Goal: Entertainment & Leisure: Consume media (video, audio)

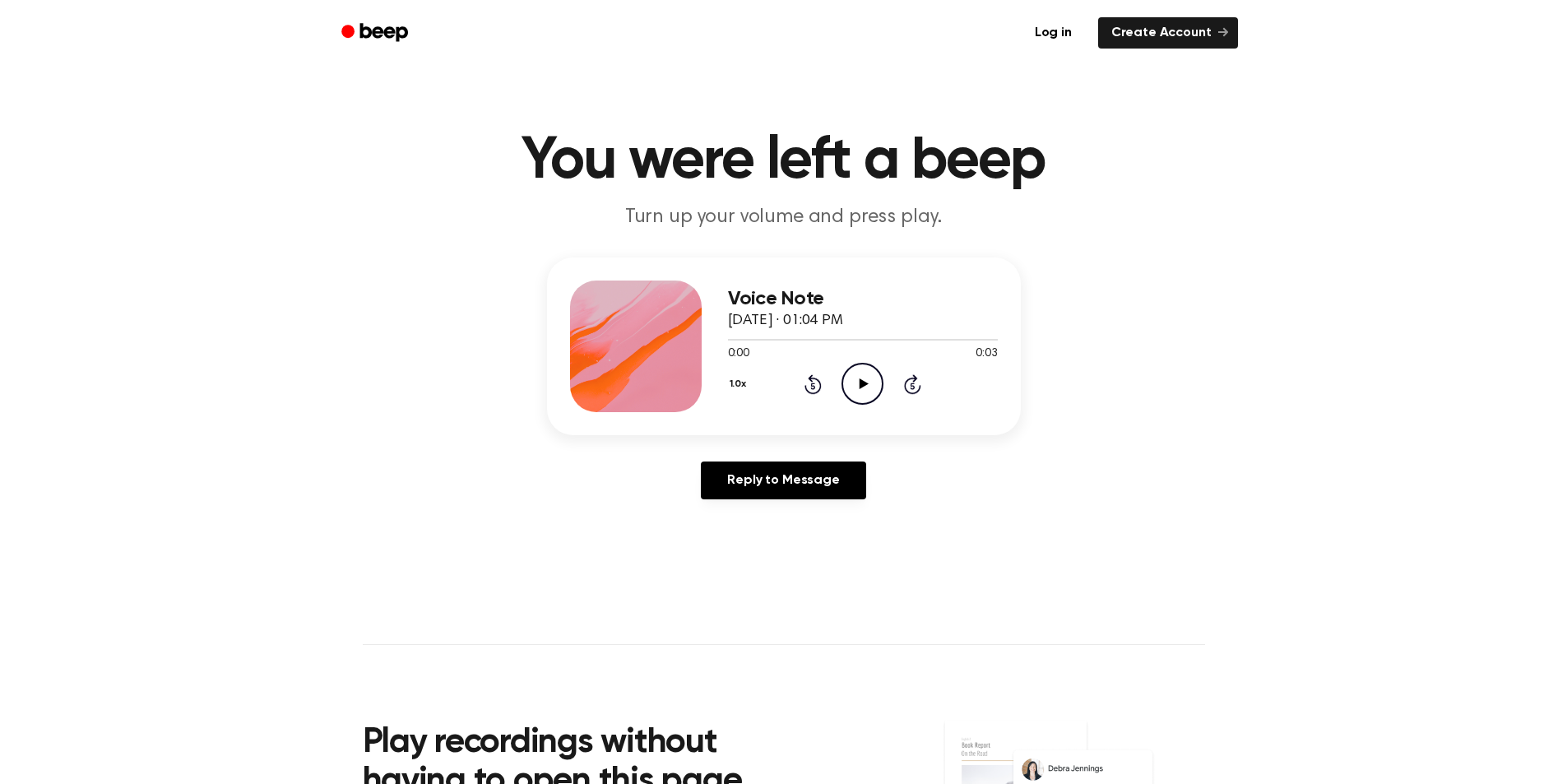
click at [859, 387] on icon "Play Audio" at bounding box center [862, 383] width 42 height 42
click at [857, 380] on icon "Play Audio" at bounding box center [862, 383] width 42 height 42
click at [862, 389] on icon "Play Audio" at bounding box center [862, 383] width 42 height 42
click at [859, 384] on icon "Play Audio" at bounding box center [862, 383] width 42 height 42
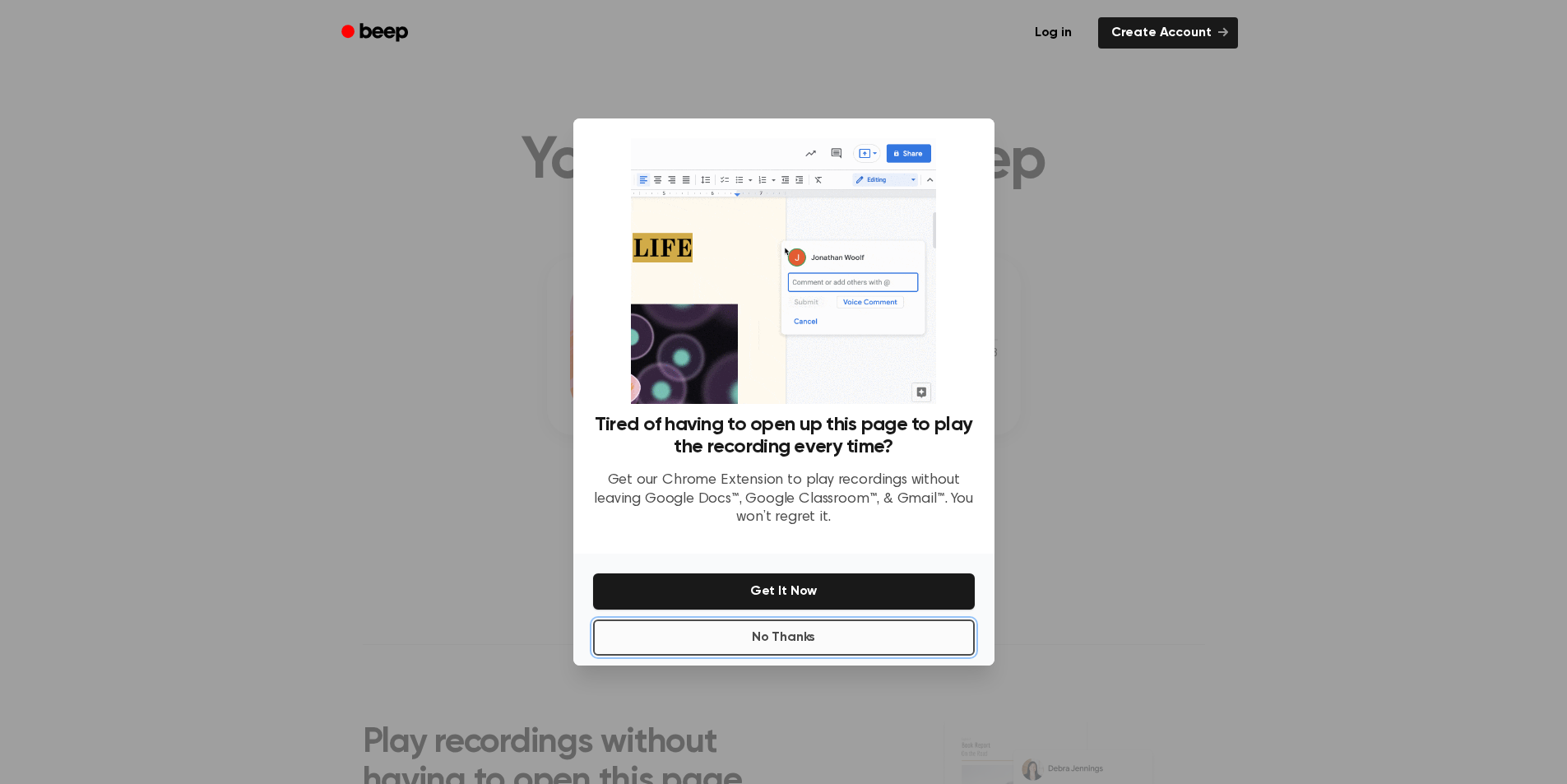
click at [806, 636] on button "No Thanks" at bounding box center [784, 637] width 382 height 36
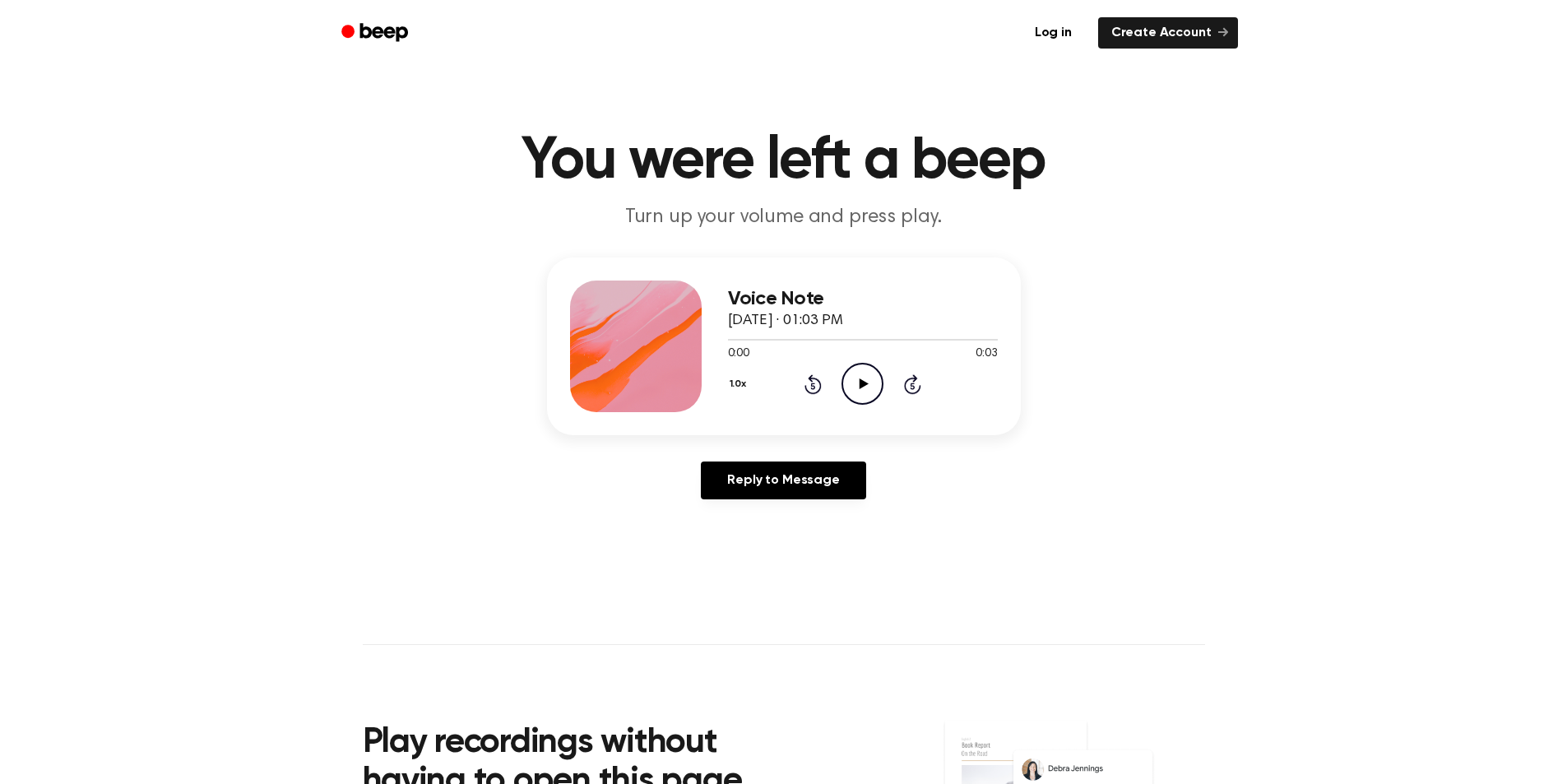
click at [857, 379] on icon "Play Audio" at bounding box center [862, 383] width 42 height 42
click at [859, 387] on icon "Play Audio" at bounding box center [862, 383] width 42 height 42
click at [858, 384] on icon "Play Audio" at bounding box center [862, 383] width 42 height 42
click at [868, 386] on icon "Play Audio" at bounding box center [862, 383] width 42 height 42
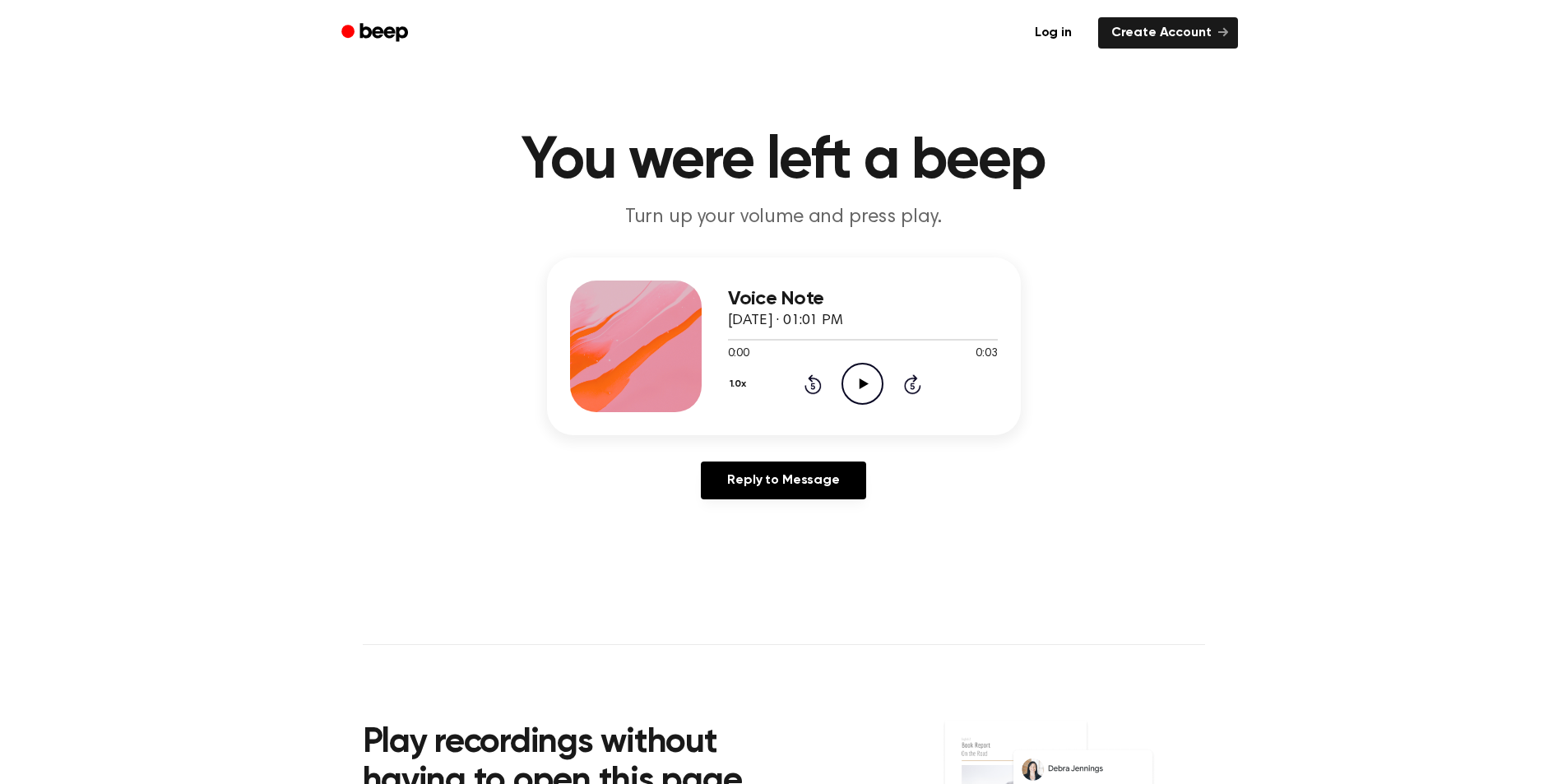
click at [862, 378] on icon "Play Audio" at bounding box center [862, 383] width 42 height 42
click at [869, 382] on icon "Play Audio" at bounding box center [862, 383] width 42 height 42
click at [865, 382] on icon at bounding box center [864, 384] width 9 height 11
click at [861, 396] on icon "Play Audio" at bounding box center [862, 383] width 42 height 42
click at [871, 387] on icon "Play Audio" at bounding box center [862, 383] width 42 height 42
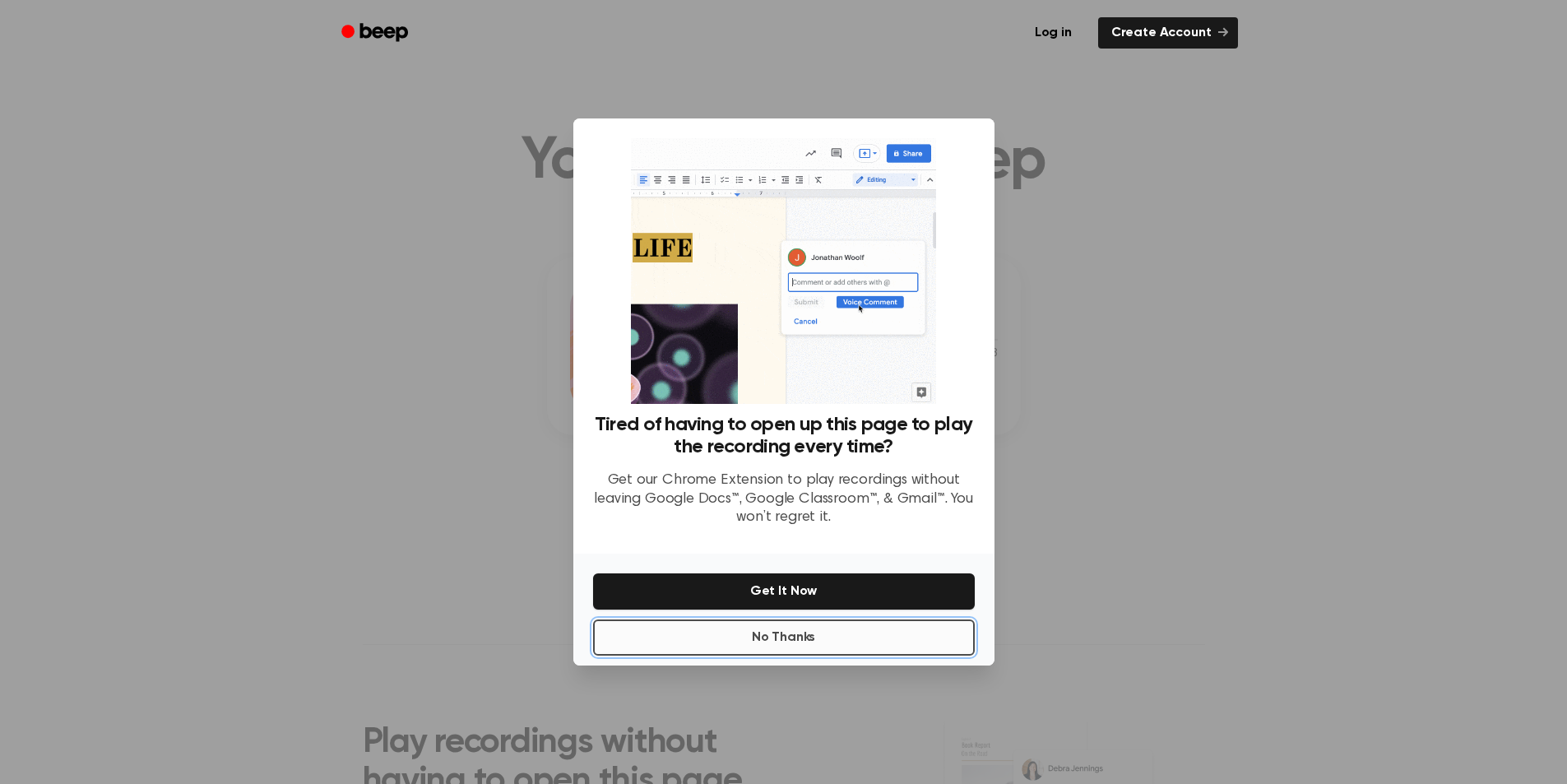
click at [800, 642] on button "No Thanks" at bounding box center [784, 637] width 382 height 36
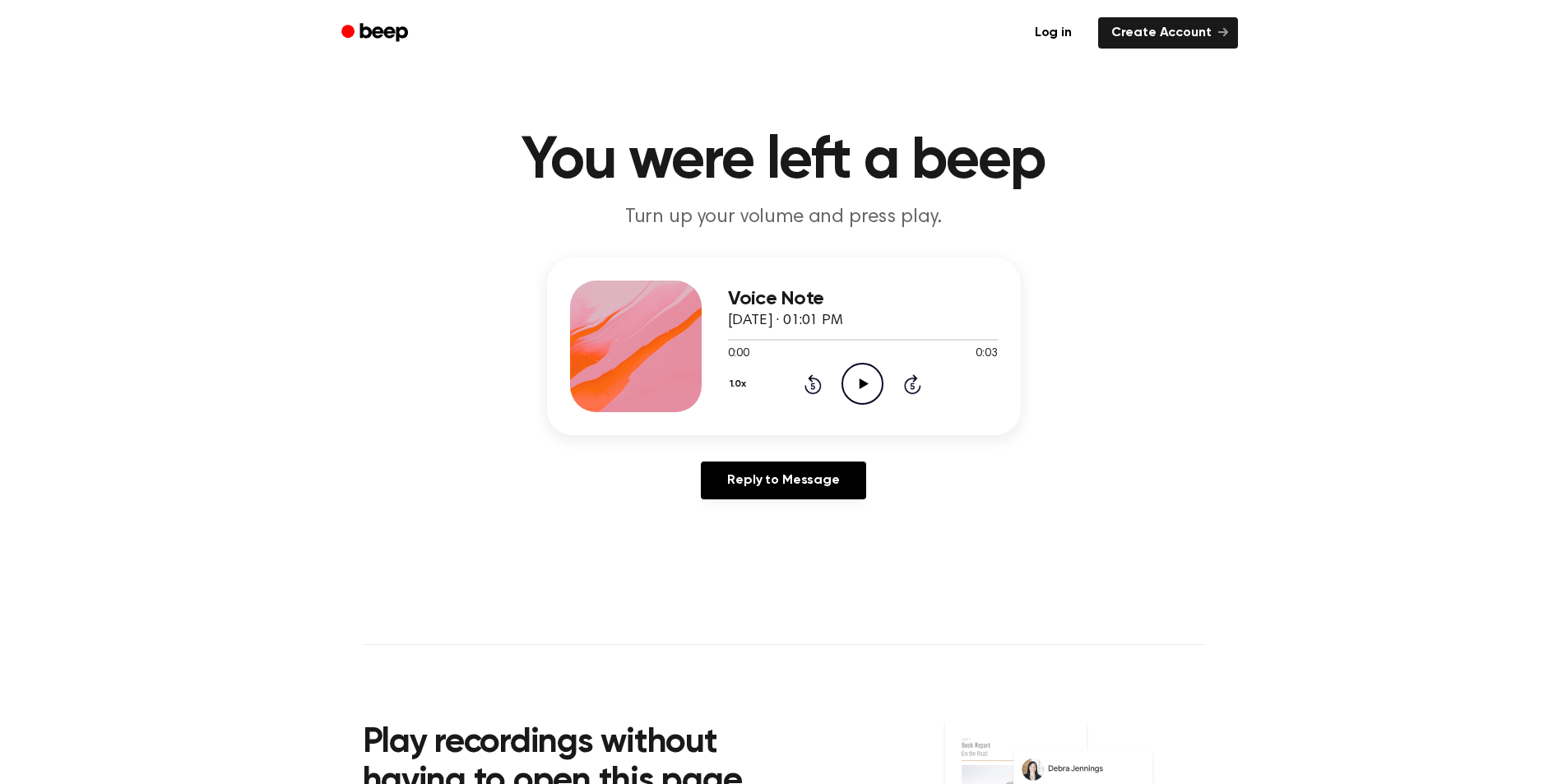
click at [861, 375] on icon "Play Audio" at bounding box center [862, 383] width 42 height 42
click at [859, 385] on icon "Play Audio" at bounding box center [862, 383] width 42 height 42
click at [861, 387] on icon at bounding box center [864, 384] width 9 height 11
click at [865, 384] on icon at bounding box center [864, 384] width 9 height 11
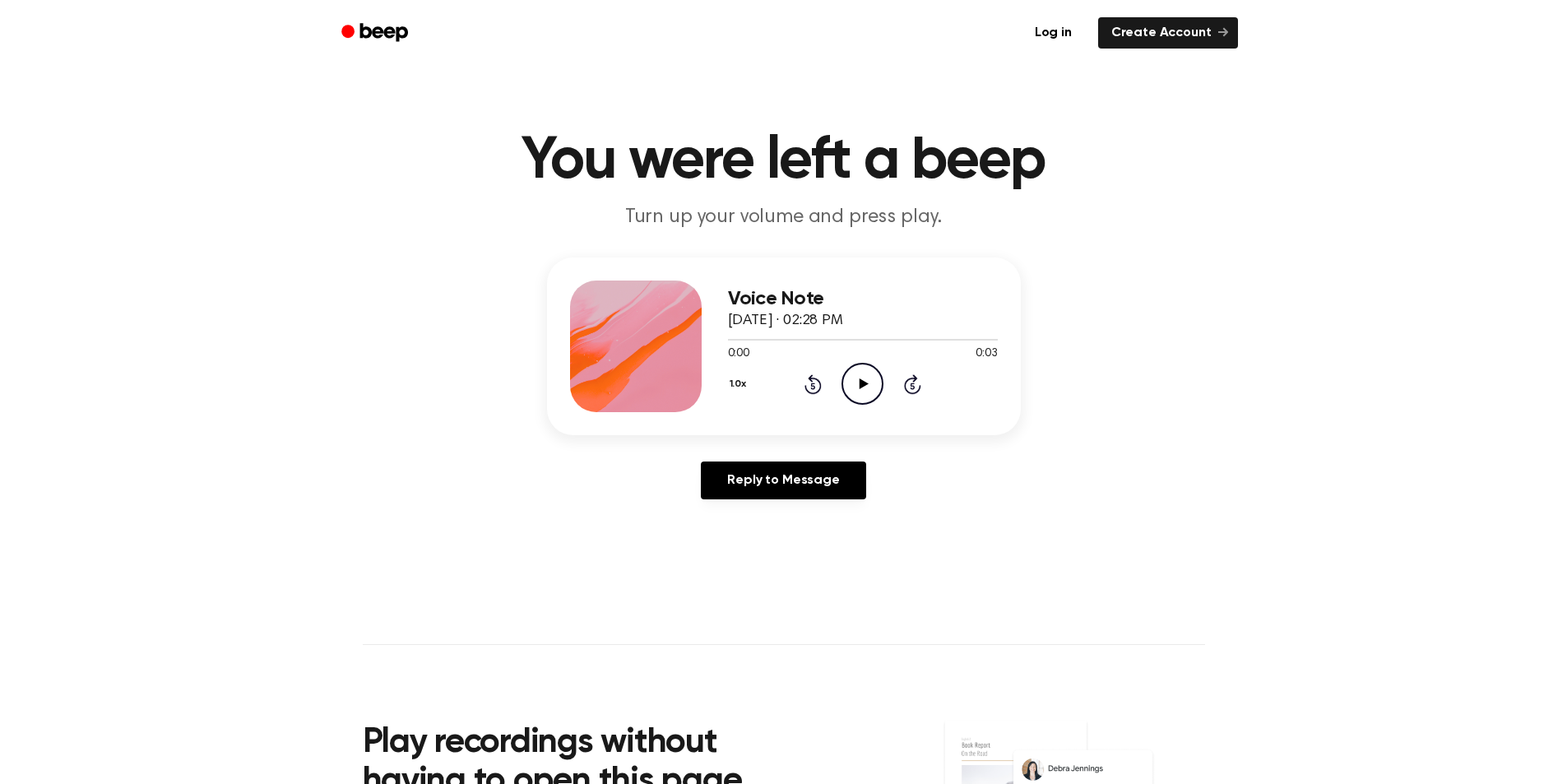
click at [865, 375] on icon "Play Audio" at bounding box center [862, 383] width 42 height 42
click at [859, 386] on icon "Play Audio" at bounding box center [862, 383] width 42 height 42
click at [862, 385] on icon at bounding box center [864, 384] width 9 height 11
click at [862, 385] on icon at bounding box center [864, 384] width 9 height 11
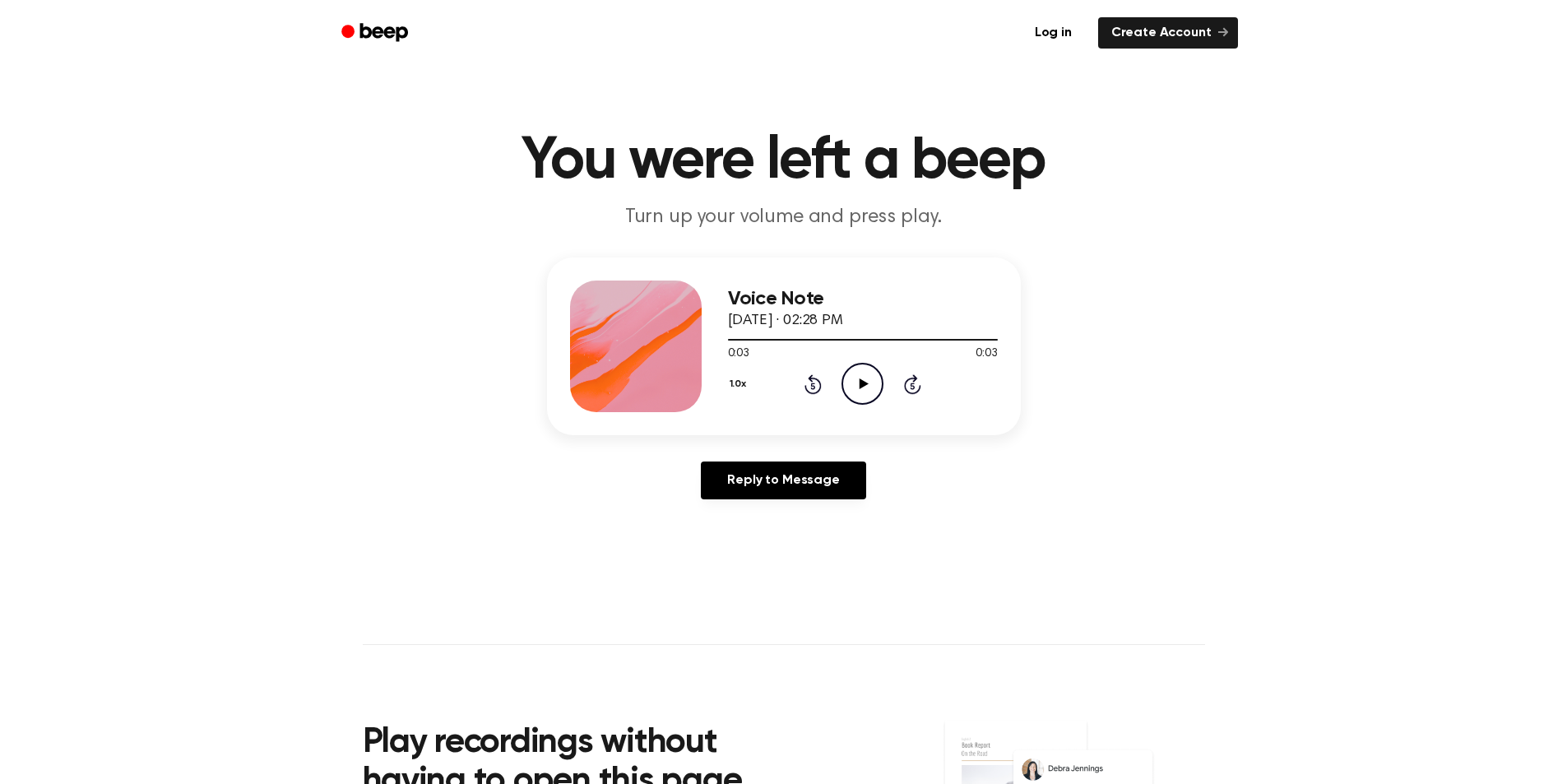
click at [858, 378] on icon "Play Audio" at bounding box center [862, 383] width 42 height 42
click at [856, 381] on icon "Play Audio" at bounding box center [862, 383] width 42 height 42
click at [868, 378] on icon "Play Audio" at bounding box center [862, 383] width 42 height 42
click at [866, 378] on icon "Play Audio" at bounding box center [862, 383] width 42 height 42
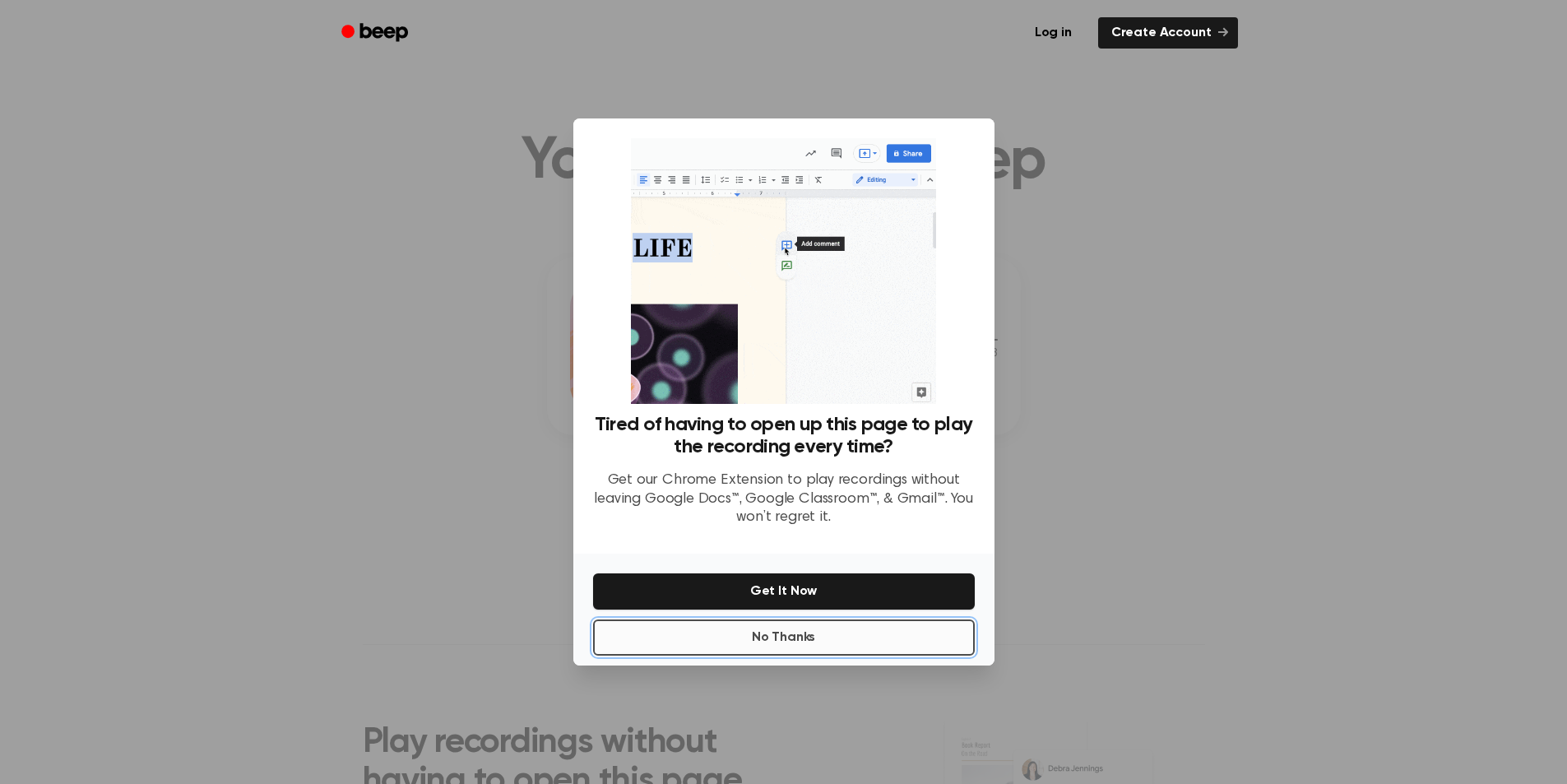
click at [802, 646] on button "No Thanks" at bounding box center [784, 637] width 382 height 36
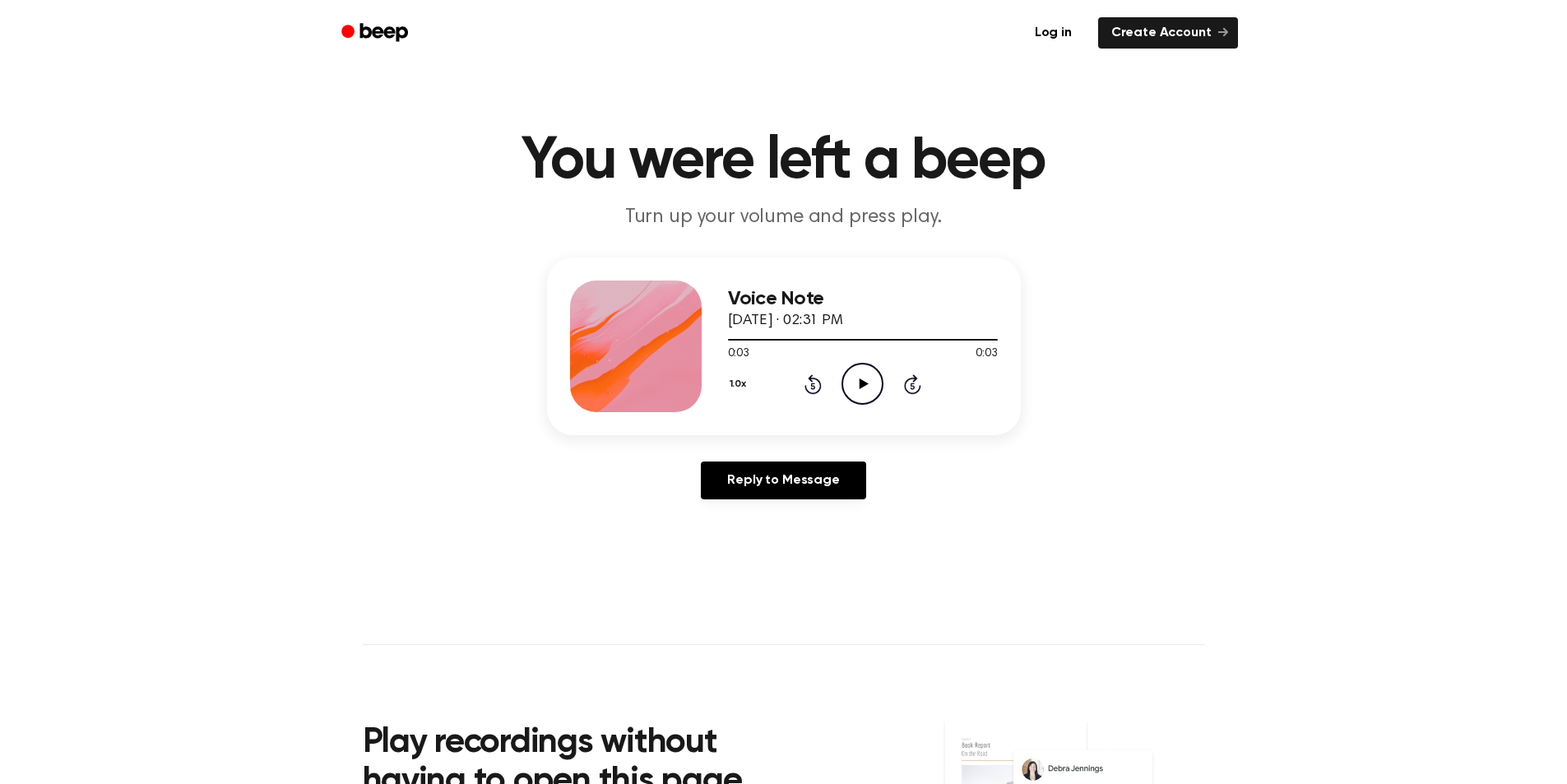
click at [855, 390] on icon "Play Audio" at bounding box center [862, 383] width 42 height 42
click at [855, 390] on icon "Pause Audio" at bounding box center [862, 383] width 42 height 42
click at [855, 390] on icon "Play Audio" at bounding box center [862, 383] width 42 height 42
click at [855, 384] on icon "Play Audio" at bounding box center [862, 383] width 42 height 42
click at [861, 380] on icon at bounding box center [864, 384] width 9 height 11
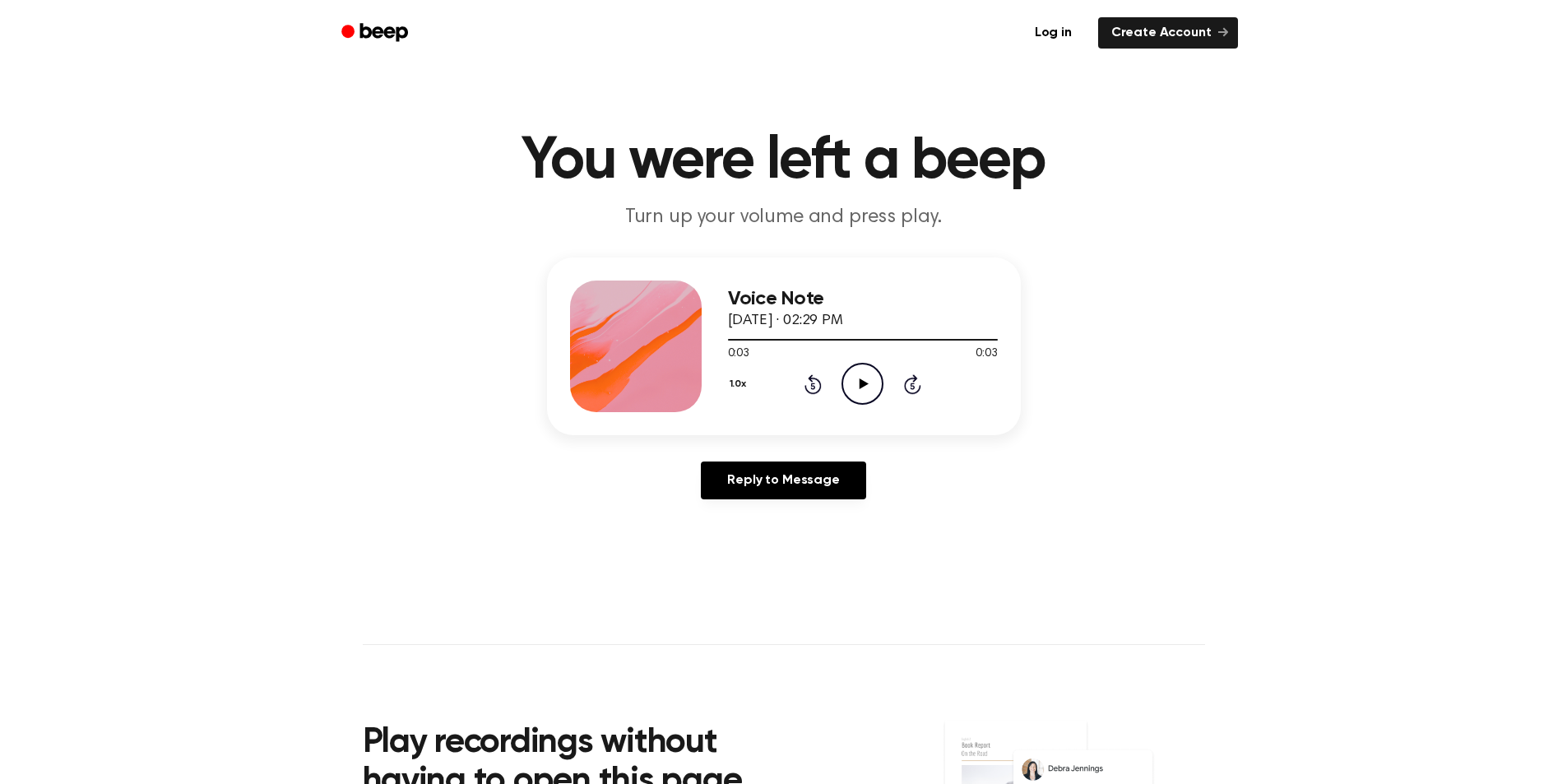
click at [858, 379] on icon "Play Audio" at bounding box center [862, 383] width 42 height 42
click at [867, 386] on icon "Play Audio" at bounding box center [862, 383] width 42 height 42
click at [850, 378] on icon "Play Audio" at bounding box center [862, 383] width 42 height 42
click at [862, 386] on icon at bounding box center [864, 384] width 9 height 11
click at [866, 382] on icon "Play Audio" at bounding box center [862, 383] width 42 height 42
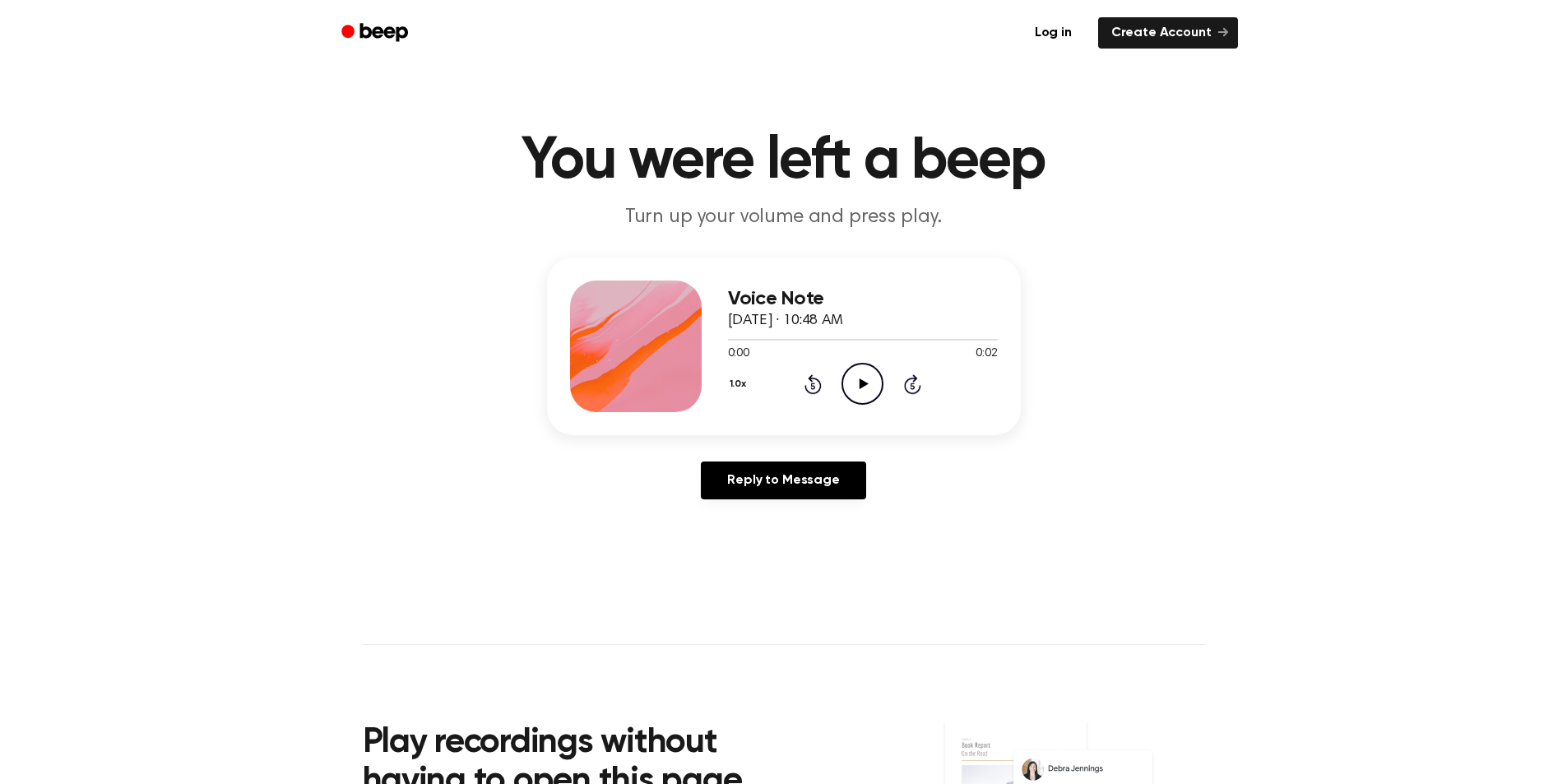
click at [851, 384] on icon "Play Audio" at bounding box center [862, 383] width 42 height 42
click at [854, 378] on icon "Play Audio" at bounding box center [862, 383] width 42 height 42
click at [853, 385] on icon "Play Audio" at bounding box center [862, 383] width 42 height 42
click at [861, 391] on icon "Play Audio" at bounding box center [862, 383] width 42 height 42
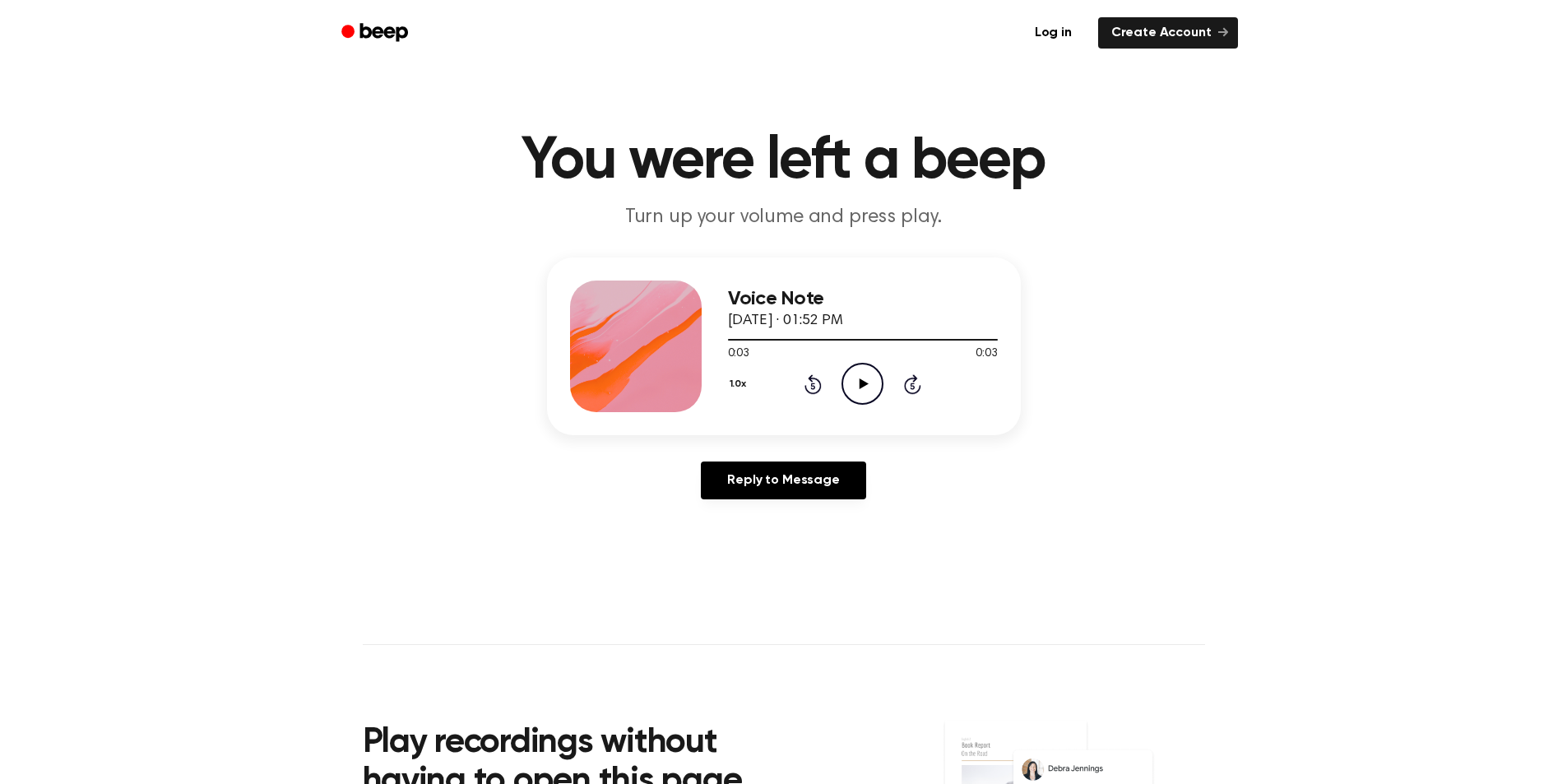
click at [861, 391] on icon "Play Audio" at bounding box center [862, 383] width 42 height 42
click at [848, 384] on icon "Play Audio" at bounding box center [862, 383] width 42 height 42
click at [852, 377] on icon "Play Audio" at bounding box center [862, 383] width 42 height 42
click at [864, 371] on icon "Play Audio" at bounding box center [862, 383] width 42 height 42
click at [857, 382] on icon "Play Audio" at bounding box center [862, 383] width 42 height 42
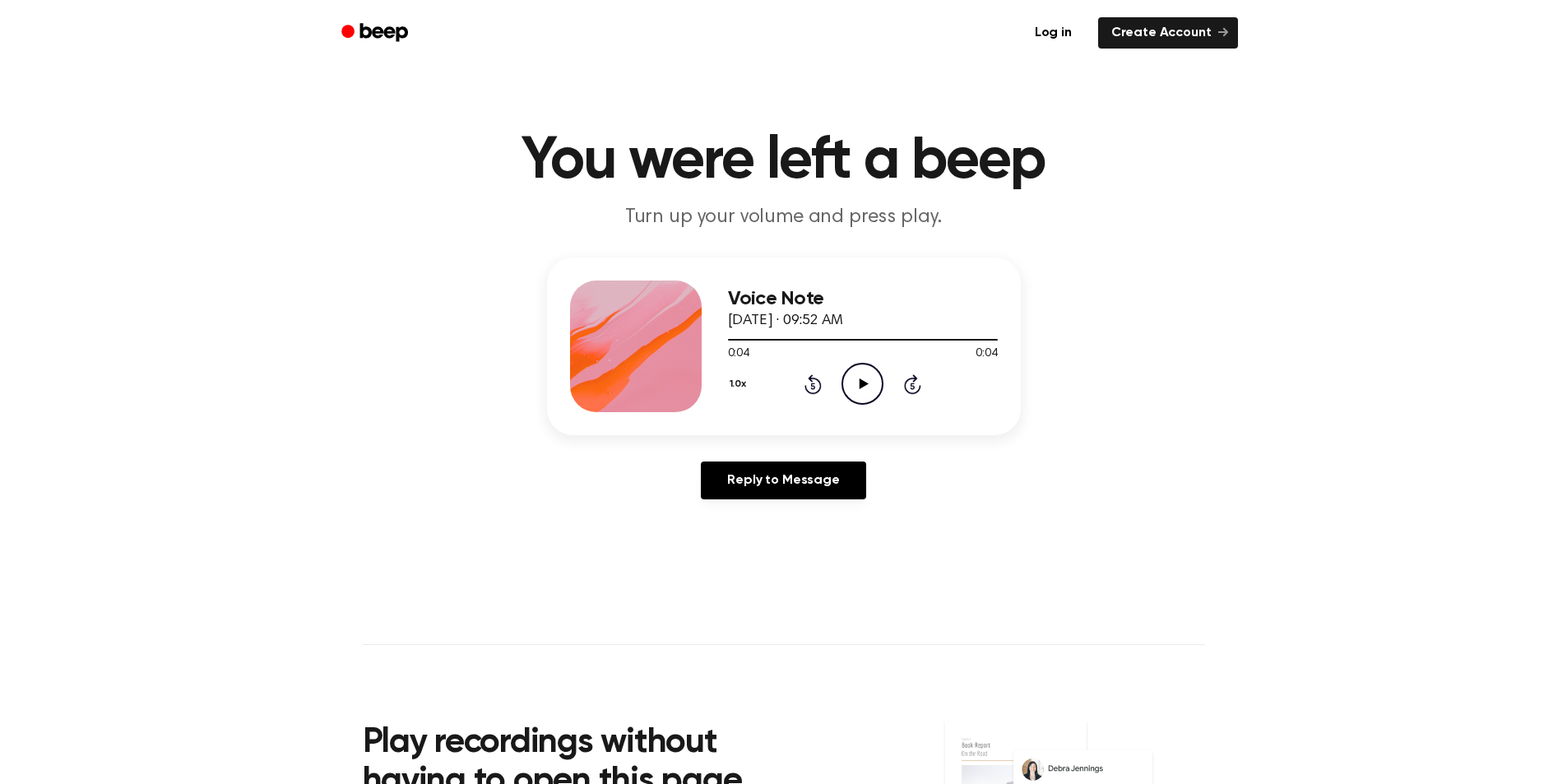
click at [856, 382] on icon "Play Audio" at bounding box center [862, 383] width 42 height 42
